Goal: Transaction & Acquisition: Purchase product/service

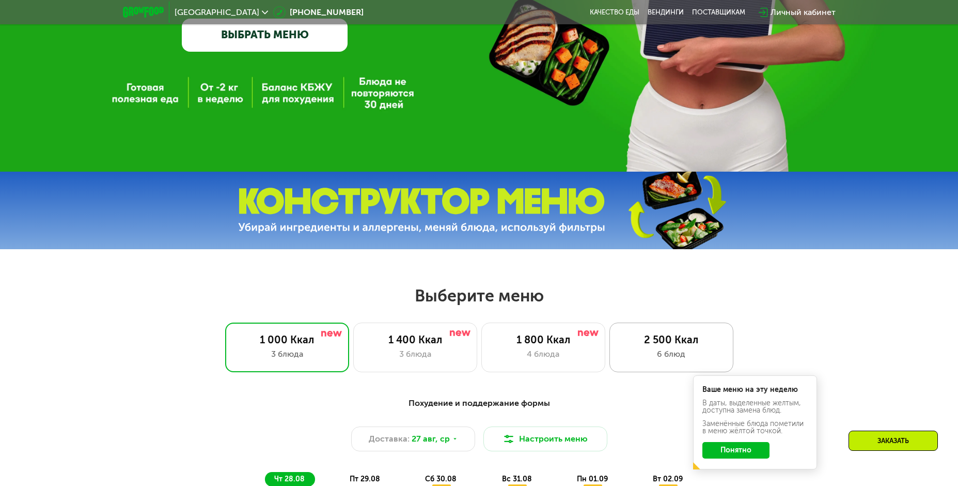
scroll to position [362, 0]
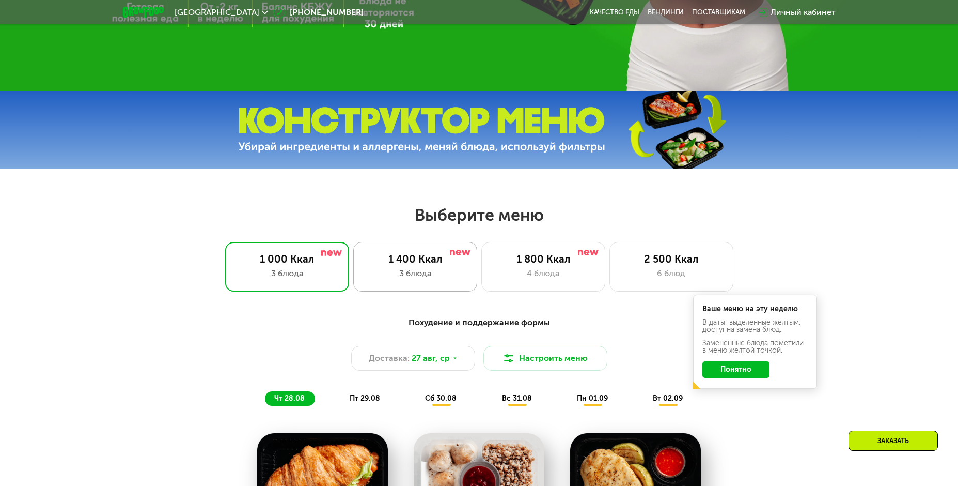
click at [442, 278] on div "3 блюда" at bounding box center [415, 273] width 102 height 12
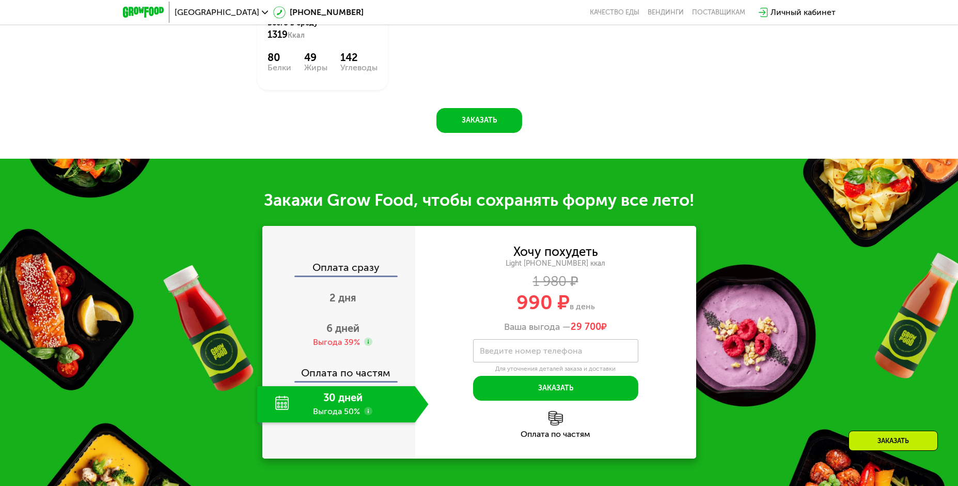
scroll to position [1033, 0]
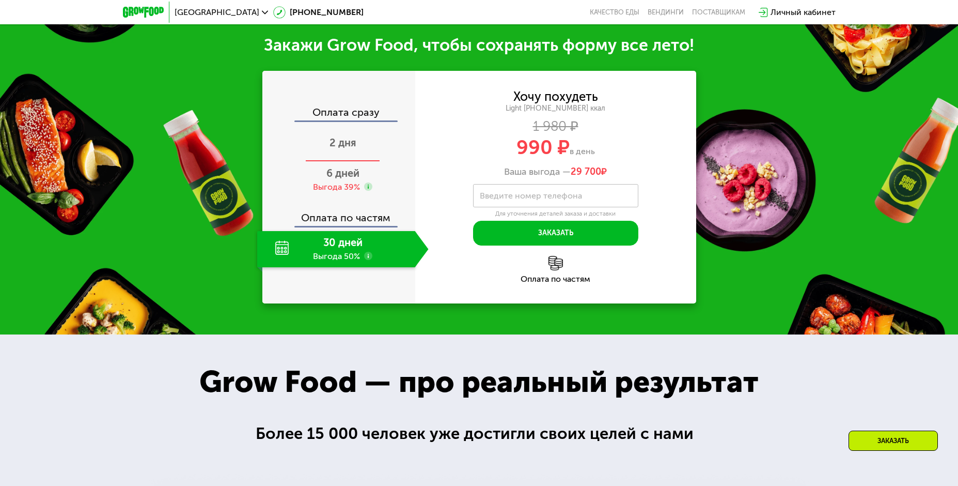
click at [409, 162] on div "2 дня" at bounding box center [343, 144] width 172 height 36
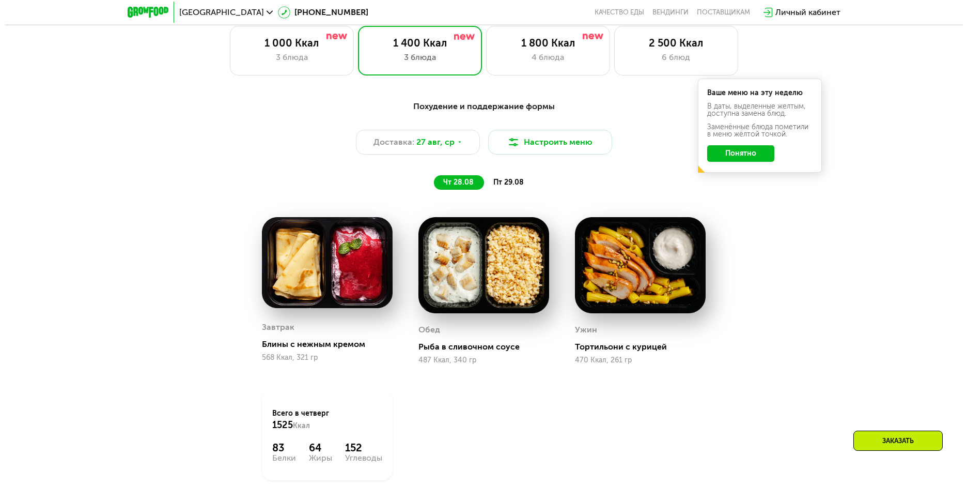
scroll to position [563, 0]
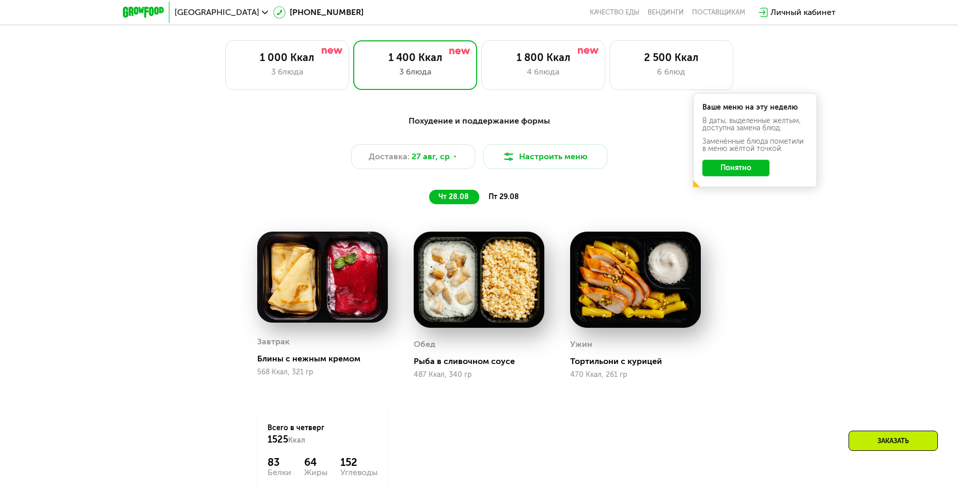
click at [738, 168] on button "Понятно" at bounding box center [736, 168] width 67 height 17
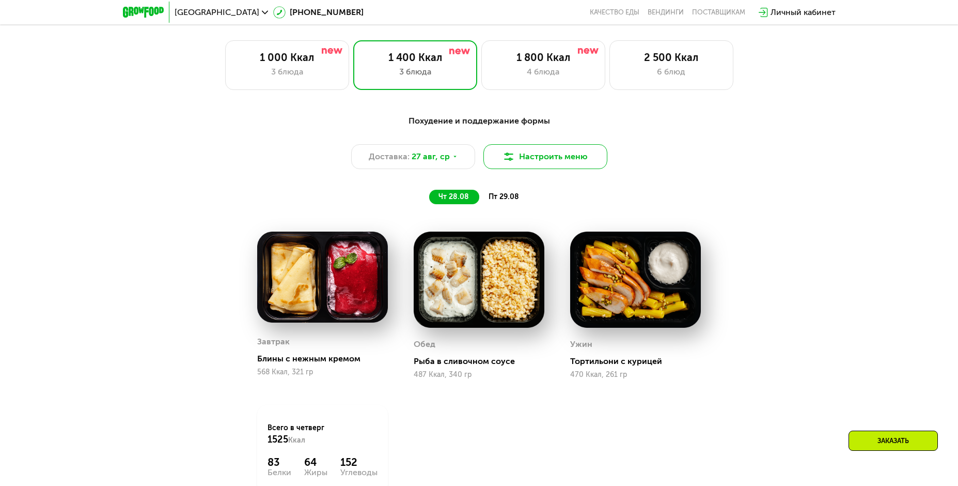
click at [548, 161] on button "Настроить меню" at bounding box center [546, 156] width 124 height 25
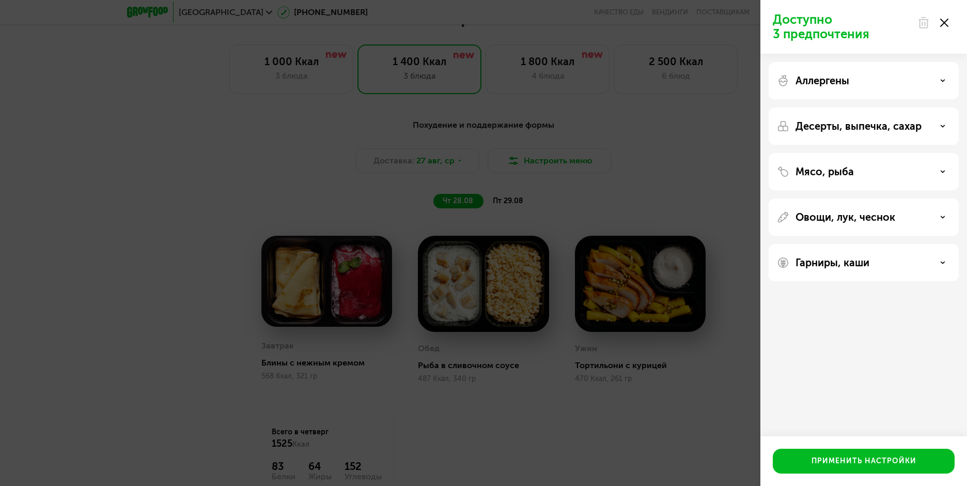
click at [943, 82] on icon at bounding box center [942, 80] width 5 height 5
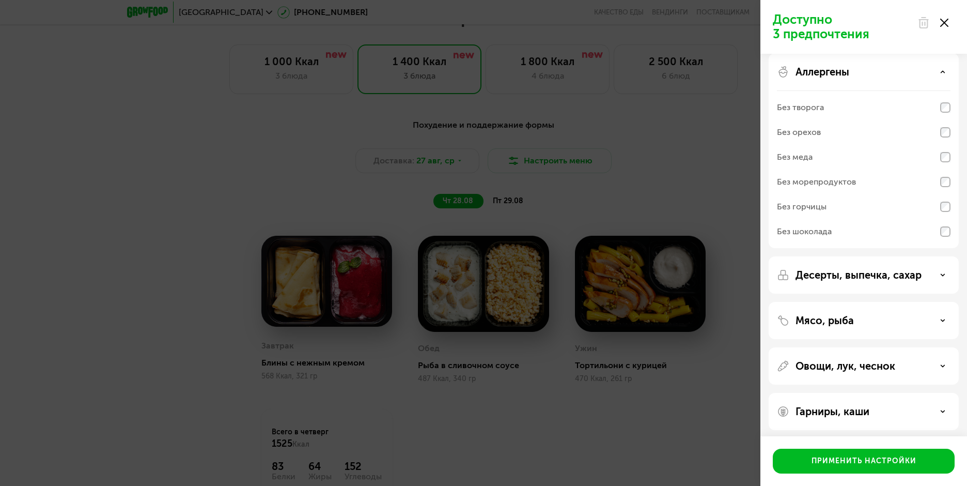
scroll to position [13, 0]
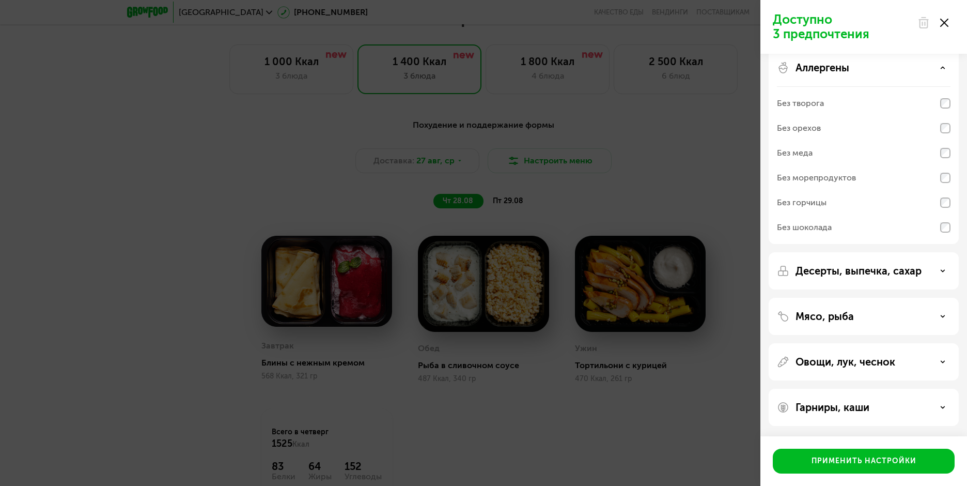
click at [944, 313] on div "Мясо, рыба" at bounding box center [864, 316] width 174 height 12
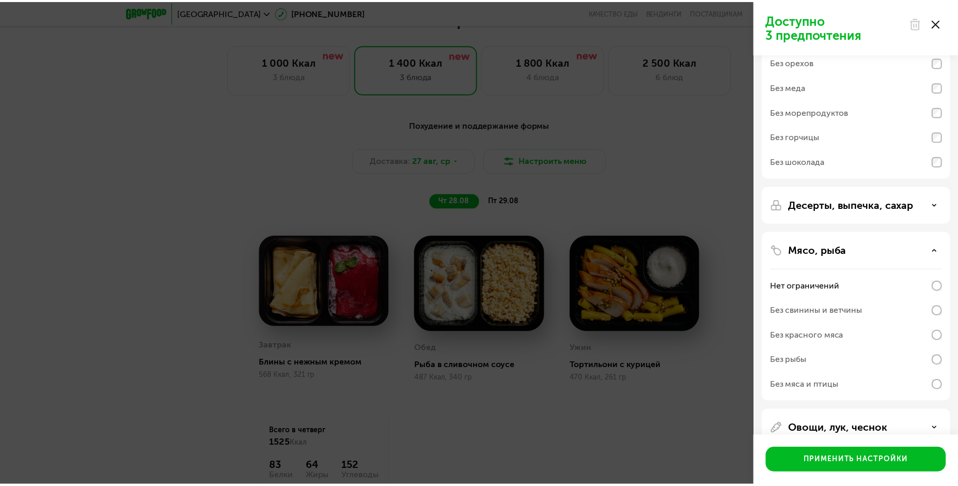
scroll to position [116, 0]
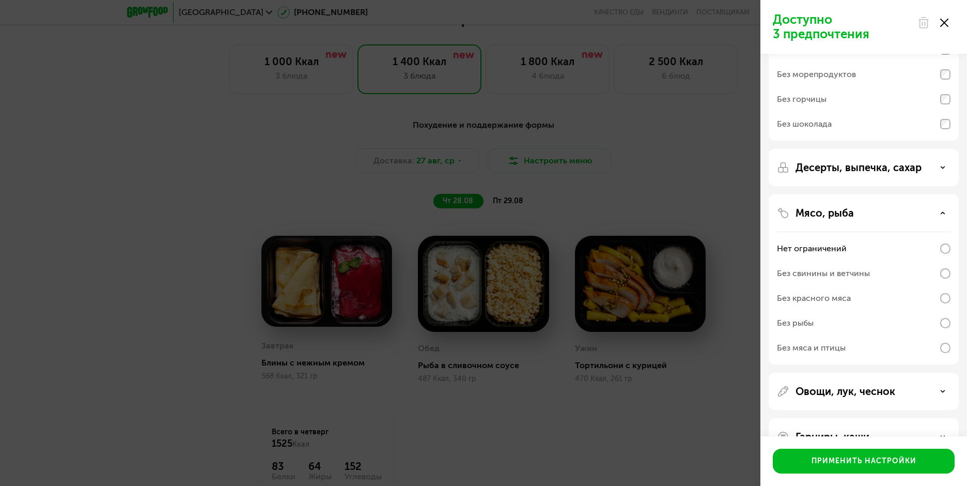
click at [697, 206] on div "Доступно 3 предпочтения Аллергены Без творога Без орехов Без меда Без морепроду…" at bounding box center [483, 243] width 967 height 486
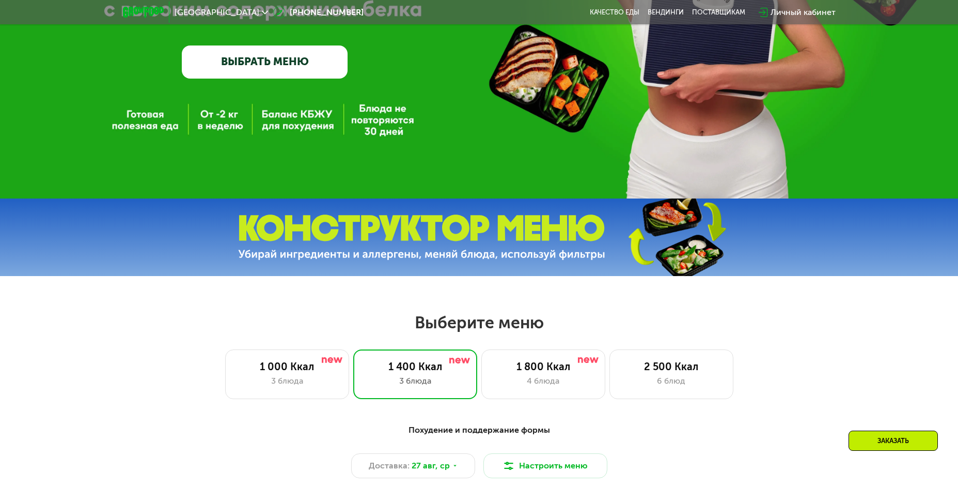
scroll to position [310, 0]
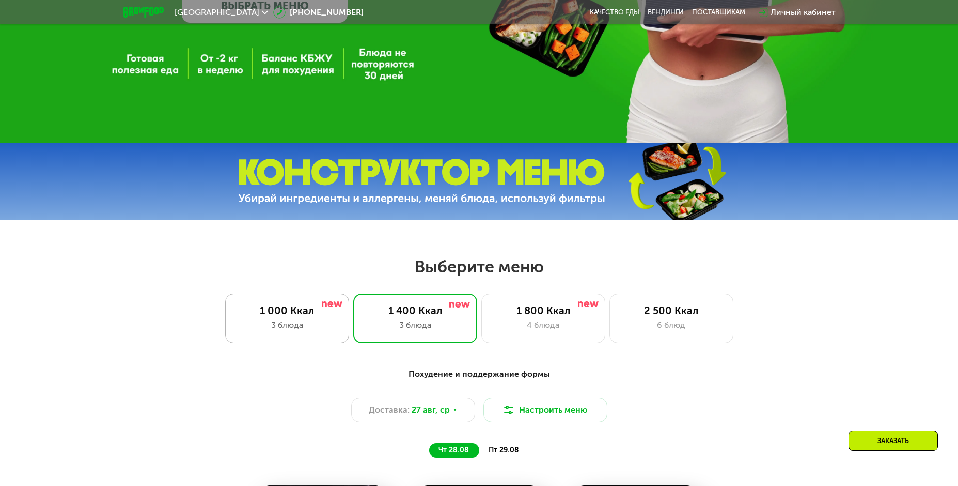
click at [353, 321] on div "1 000 Ккал 3 блюда" at bounding box center [415, 318] width 124 height 50
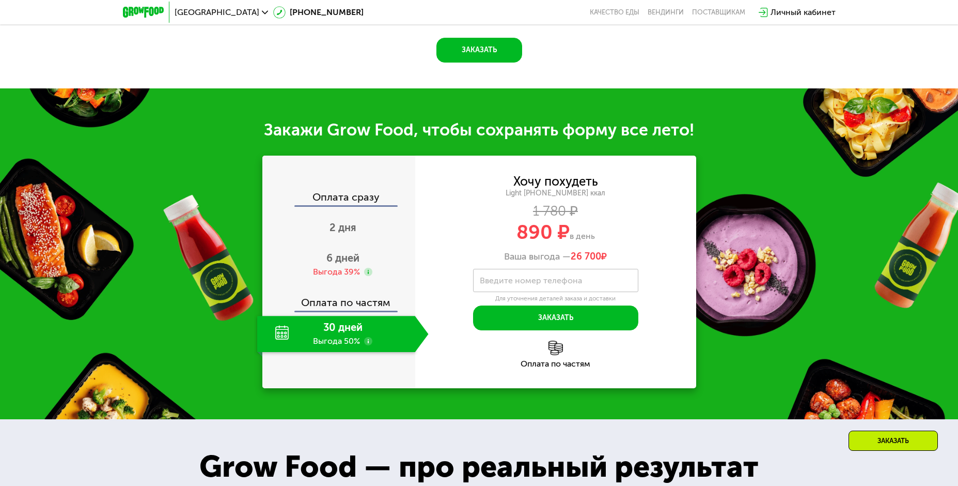
scroll to position [1136, 0]
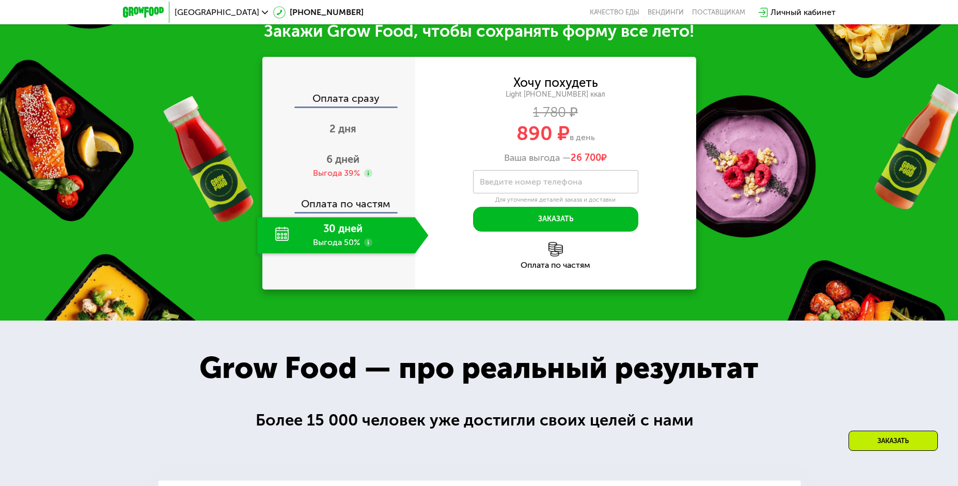
click at [362, 242] on div "30 дней Выгода 50%" at bounding box center [336, 235] width 158 height 36
click at [338, 238] on div "30 дней Выгода 50%" at bounding box center [336, 235] width 158 height 36
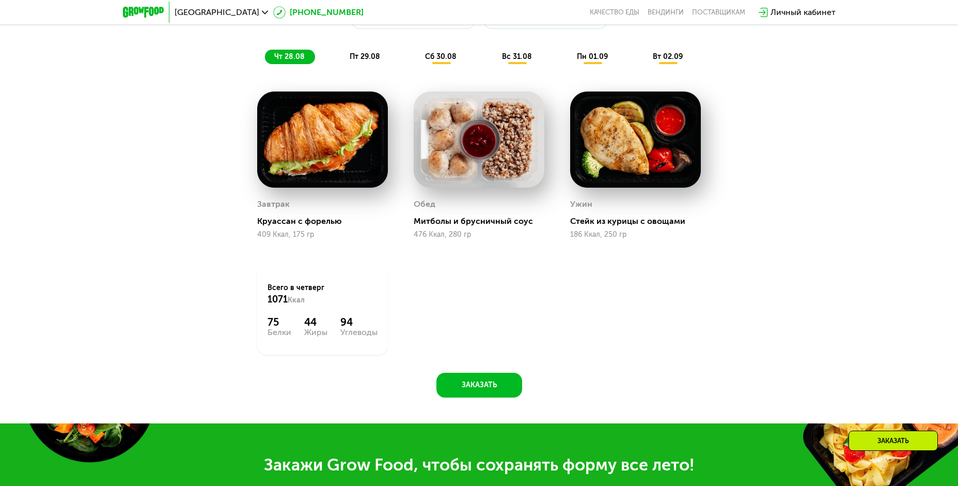
scroll to position [568, 0]
